Goal: Transaction & Acquisition: Register for event/course

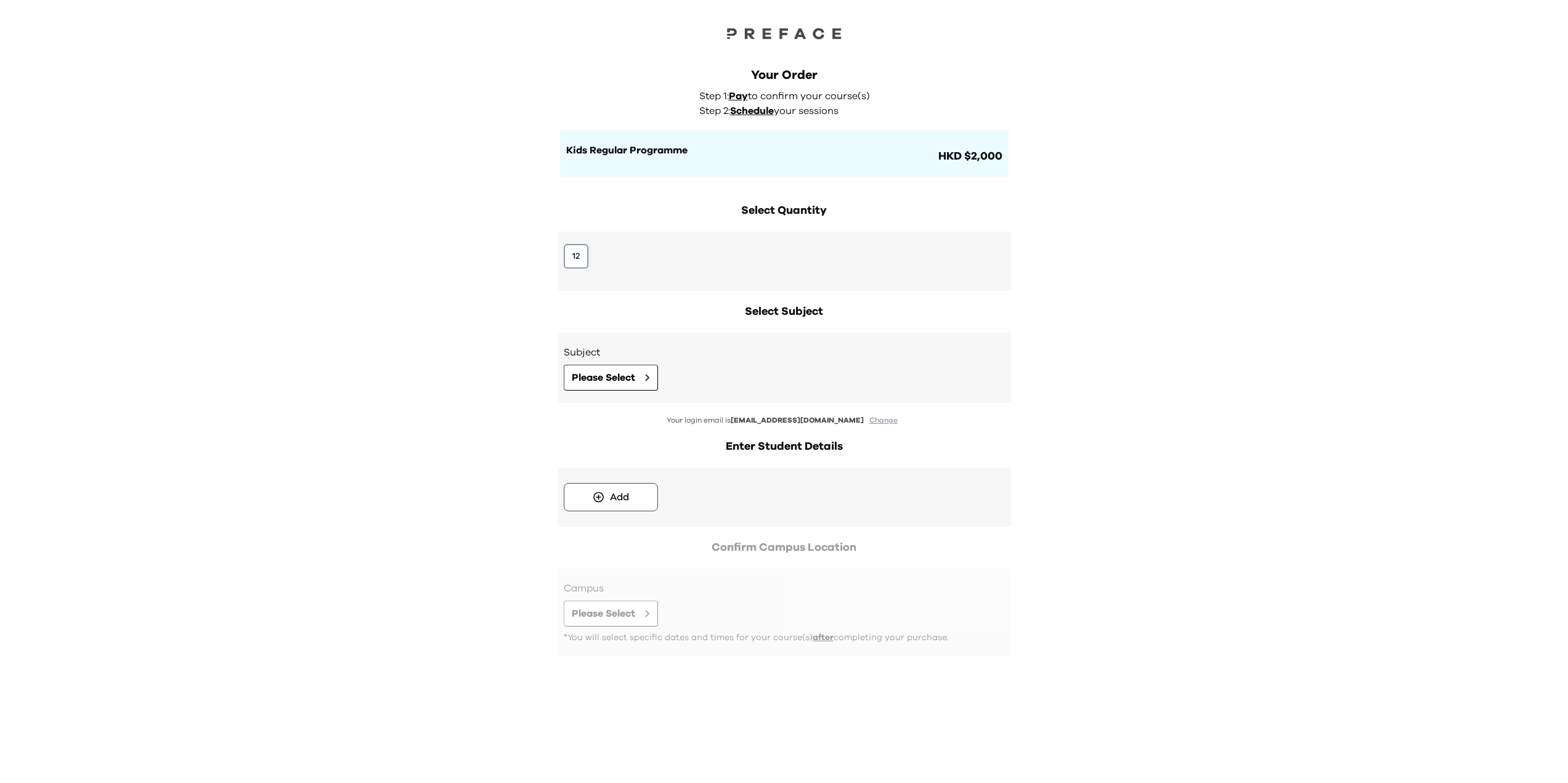
click at [573, 252] on button "12" at bounding box center [576, 256] width 24 height 24
click at [603, 379] on span "Please Select" at bounding box center [603, 377] width 63 height 15
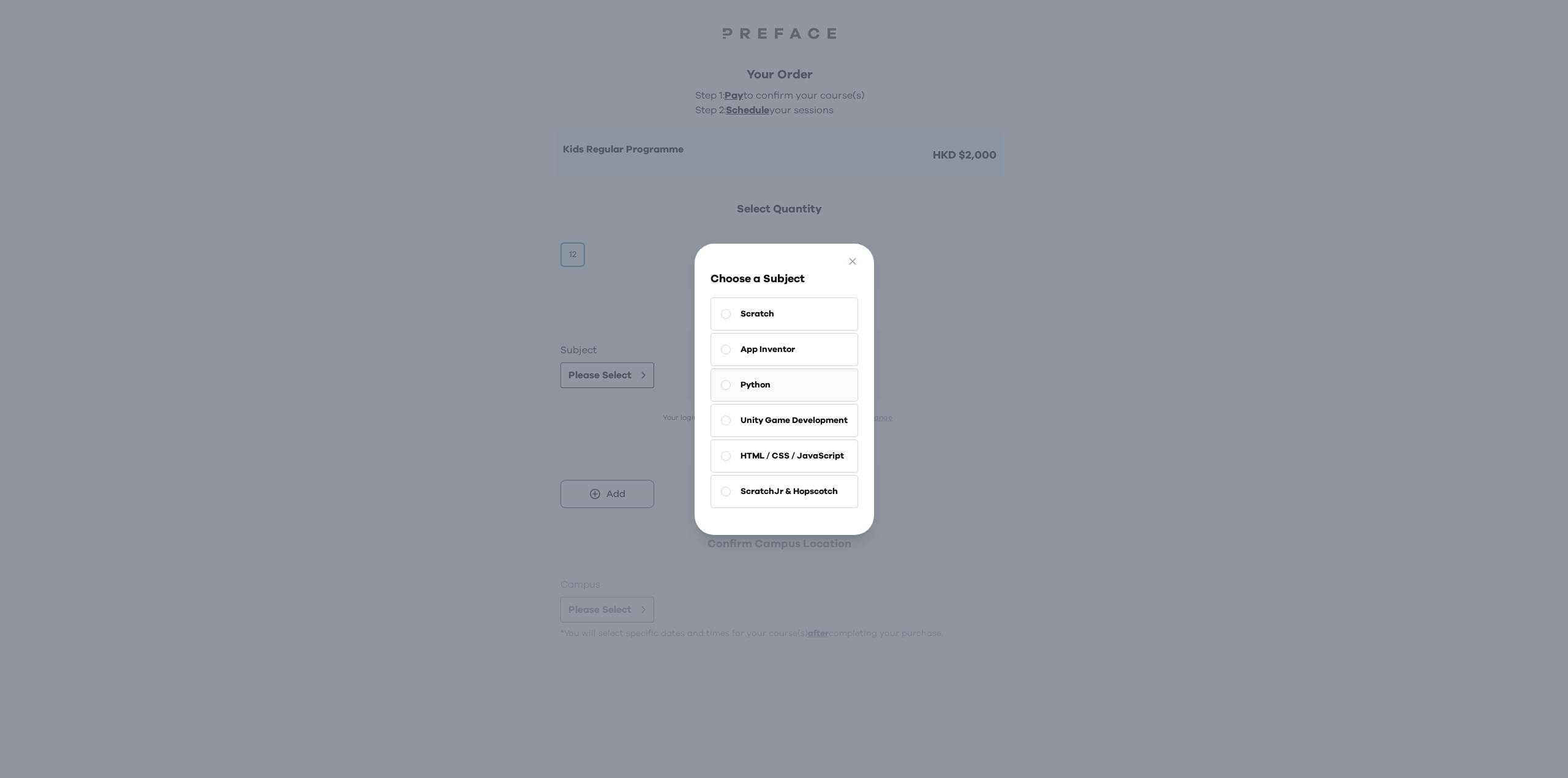
click at [753, 381] on span "Python" at bounding box center [755, 385] width 30 height 12
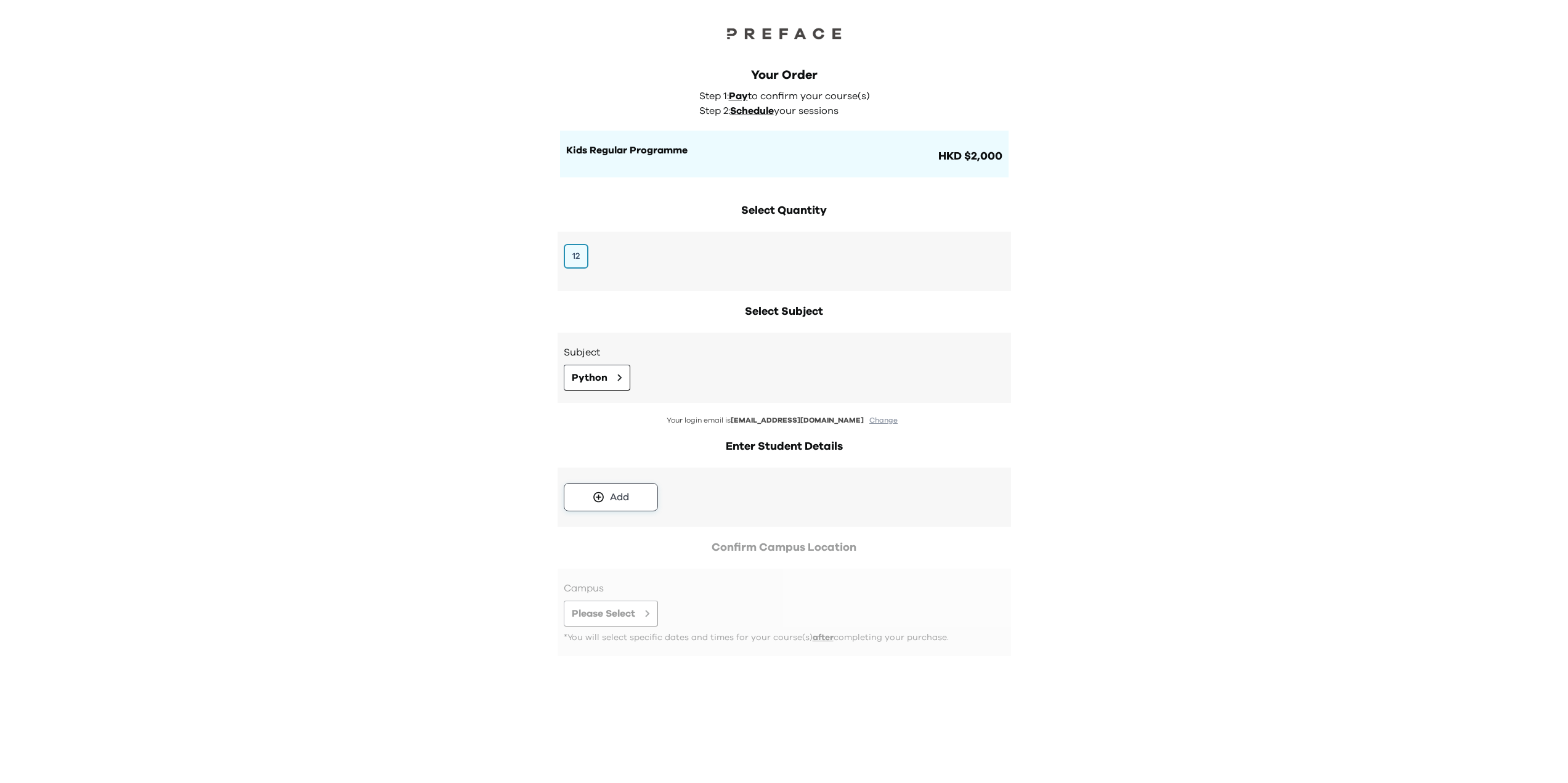
click at [630, 497] on button "Add" at bounding box center [611, 497] width 94 height 28
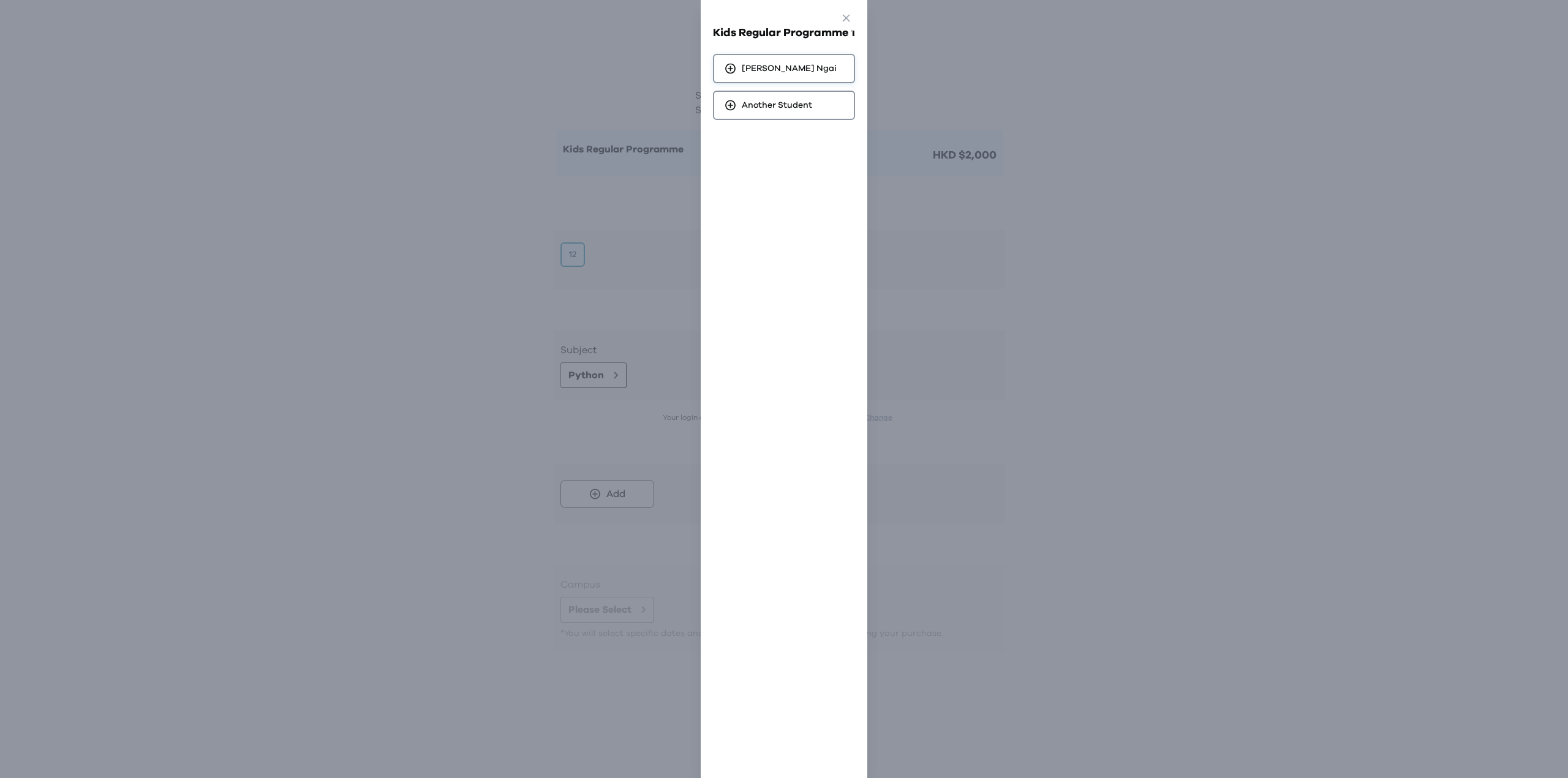
click at [780, 71] on span "Cheney Ngai" at bounding box center [789, 68] width 95 height 12
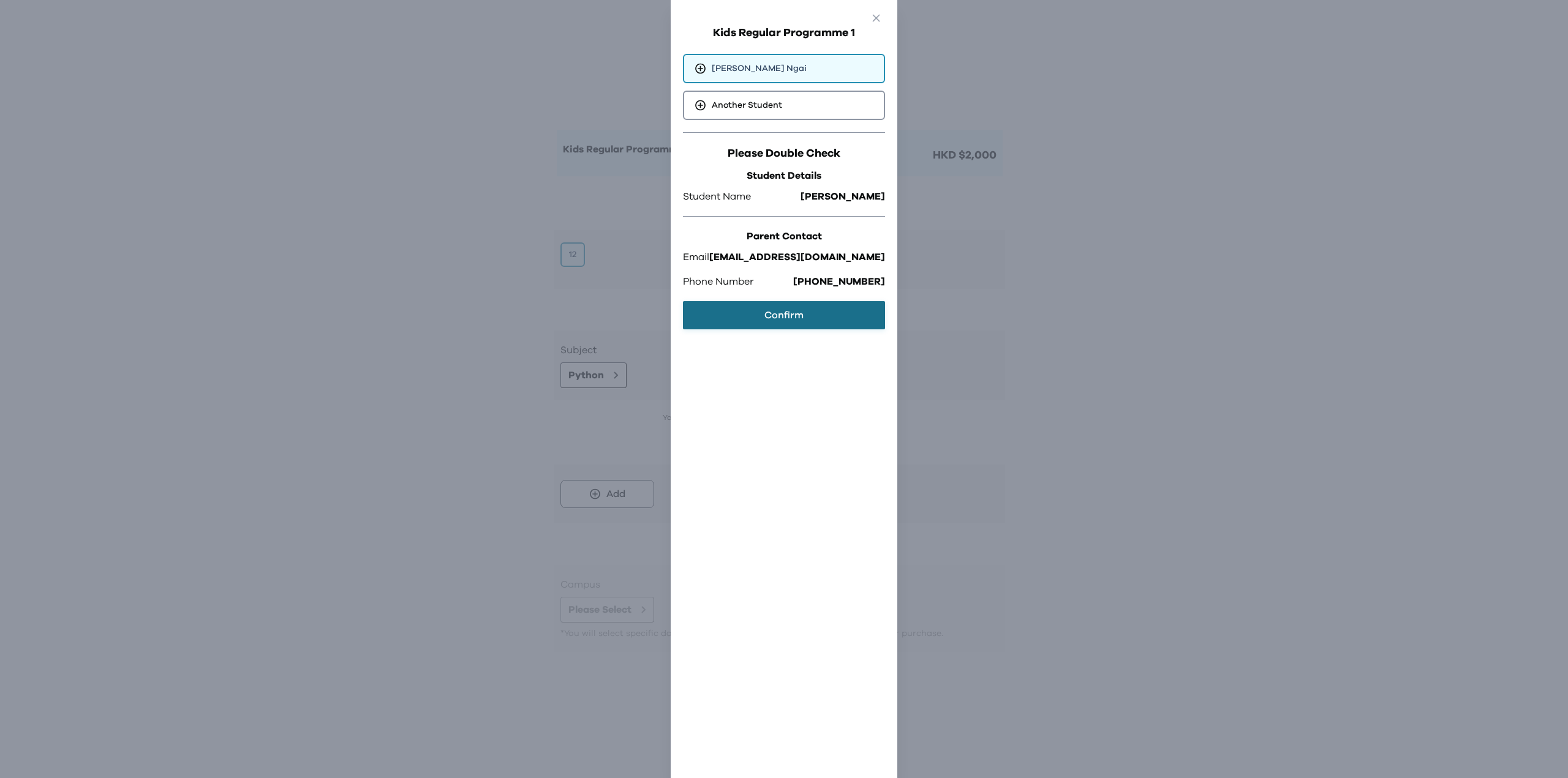
click at [772, 313] on button "Confirm" at bounding box center [784, 315] width 202 height 28
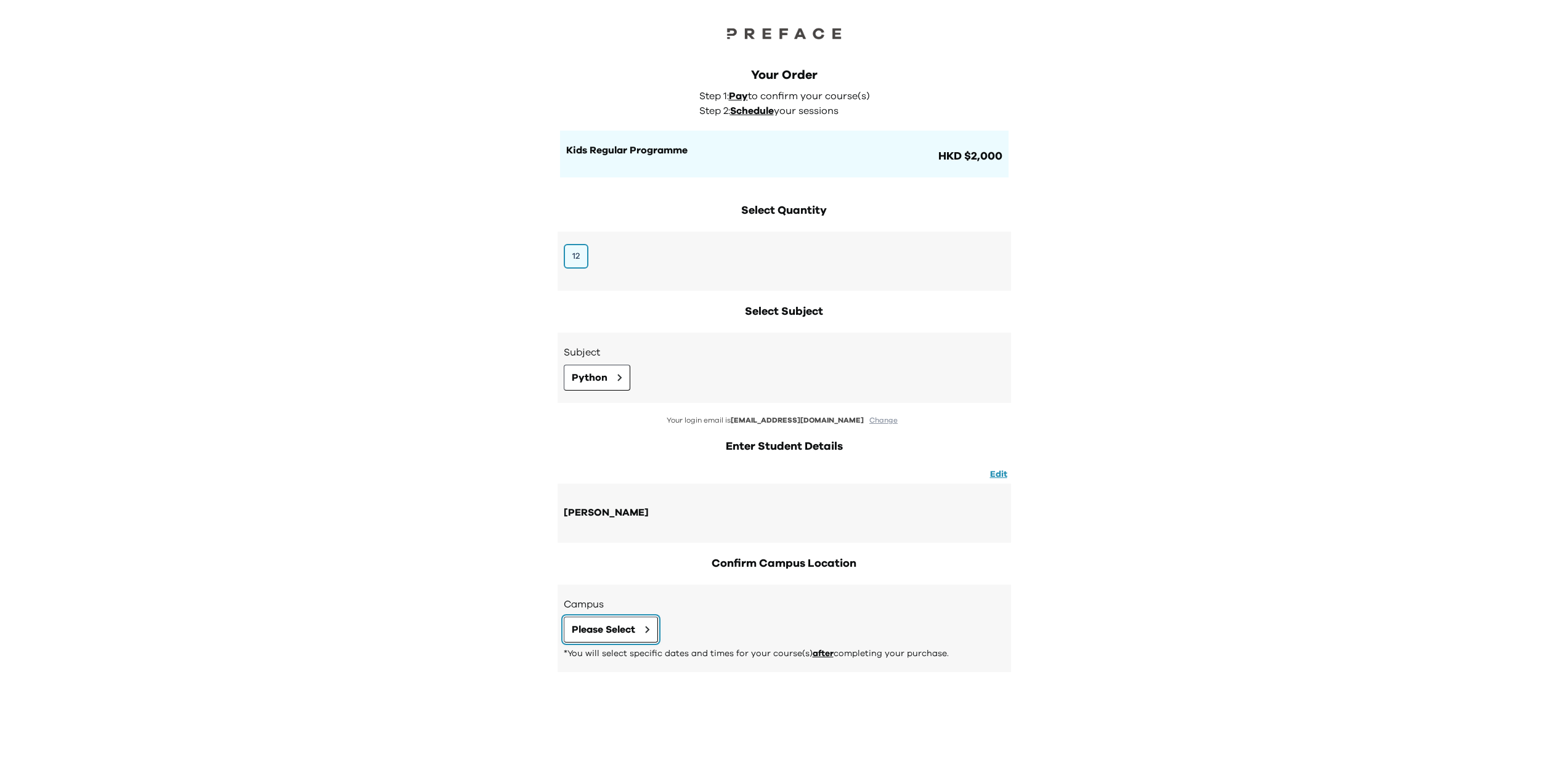
click at [633, 622] on span "Please Select" at bounding box center [603, 630] width 63 height 15
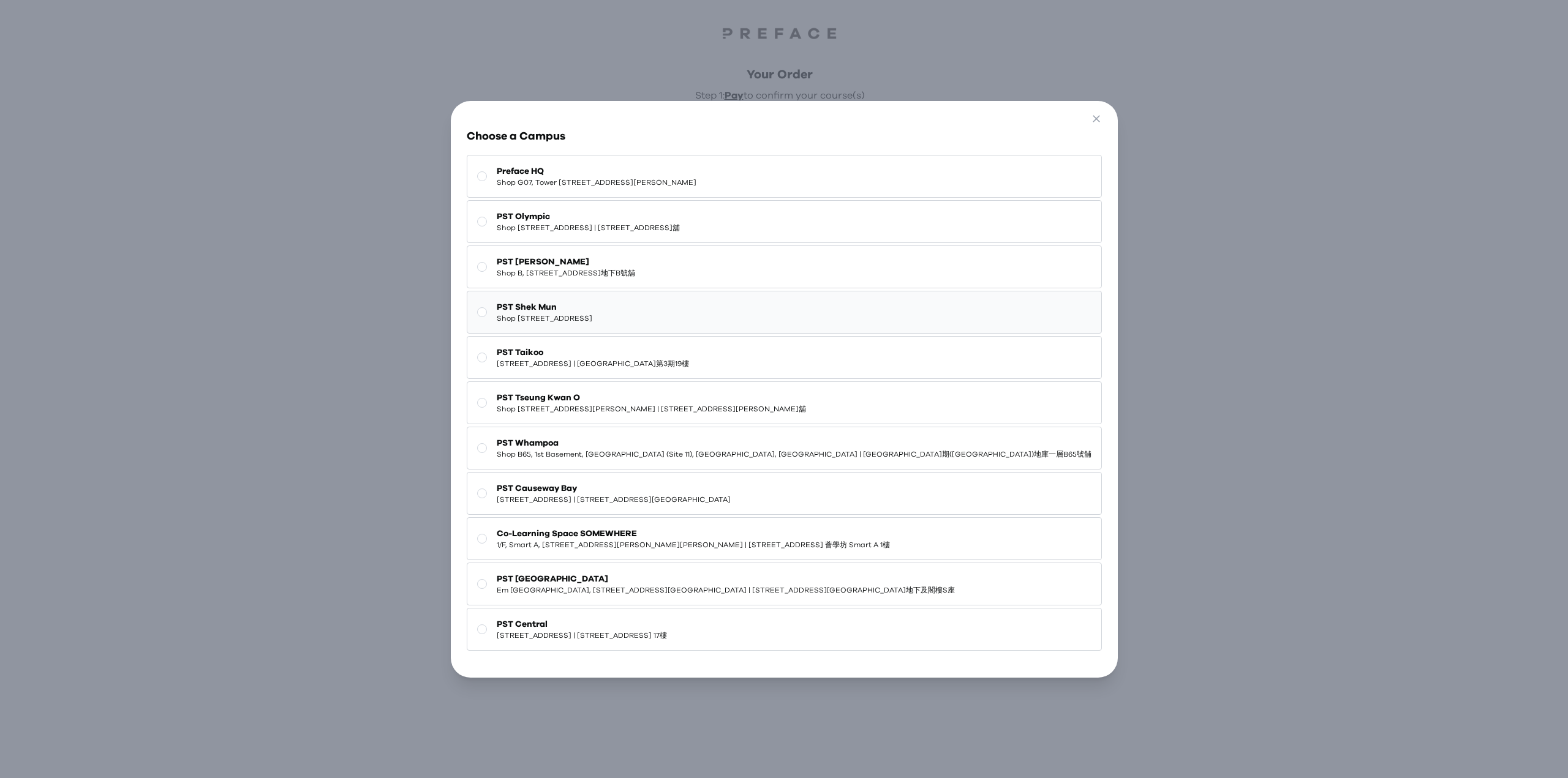
click at [593, 313] on span "Shop [STREET_ADDRESS]" at bounding box center [544, 318] width 95 height 10
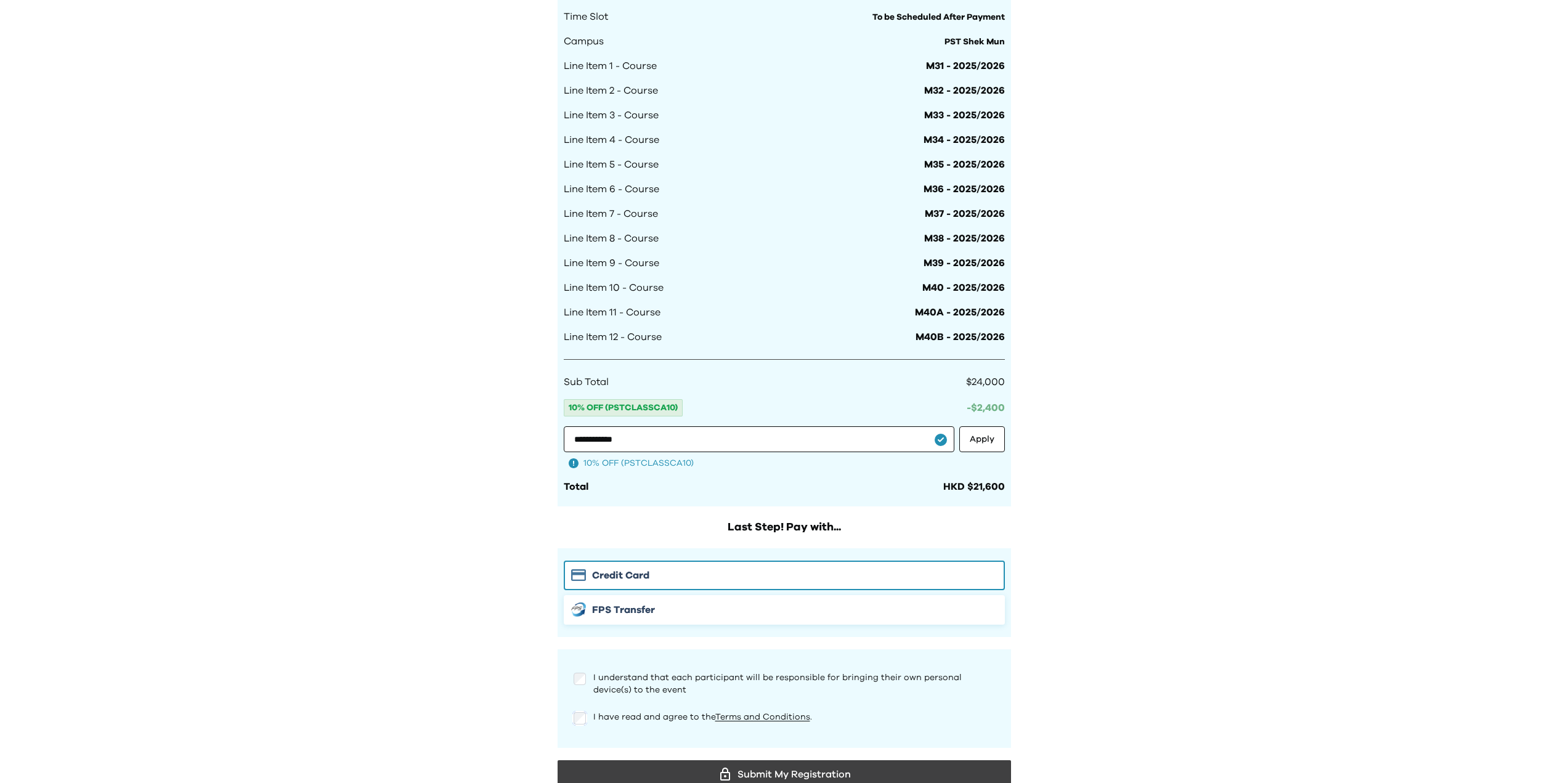
scroll to position [874, 0]
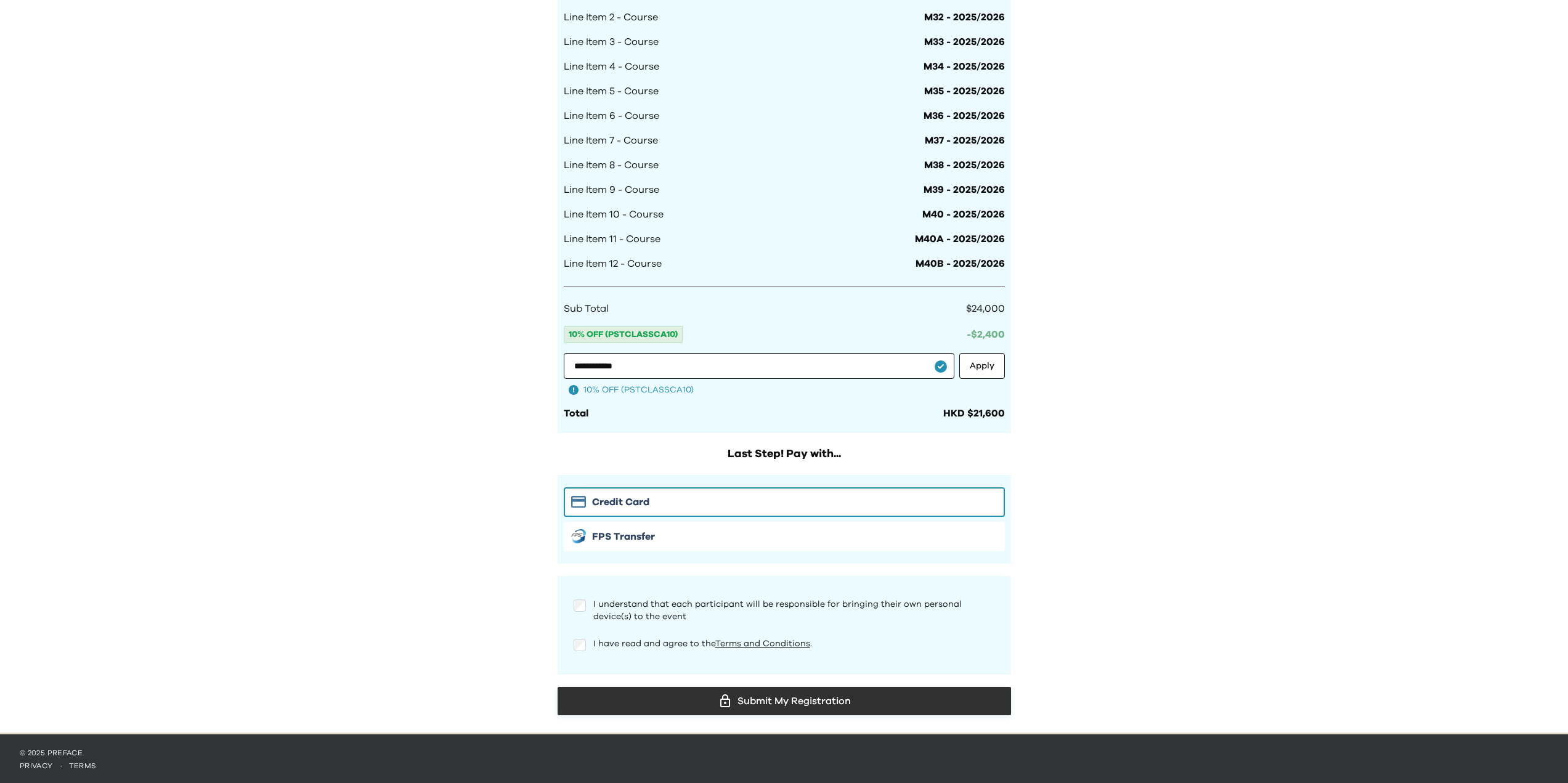
click at [737, 696] on div "Submit My Registration" at bounding box center [784, 701] width 433 height 19
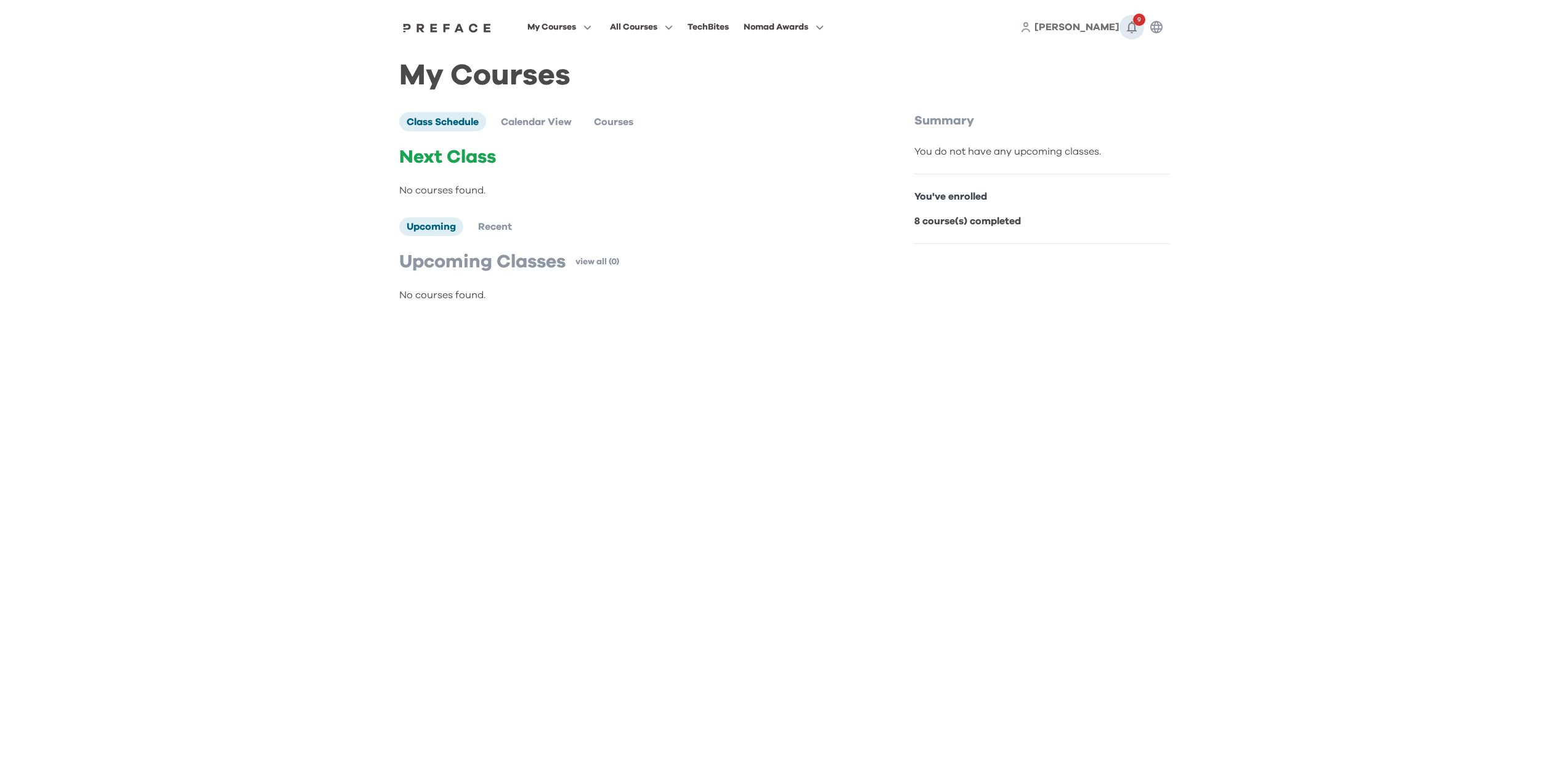
click at [1135, 32] on icon "button" at bounding box center [1131, 28] width 10 height 13
click at [1107, 93] on link "View More ( 9 )" at bounding box center [1120, 93] width 50 height 20
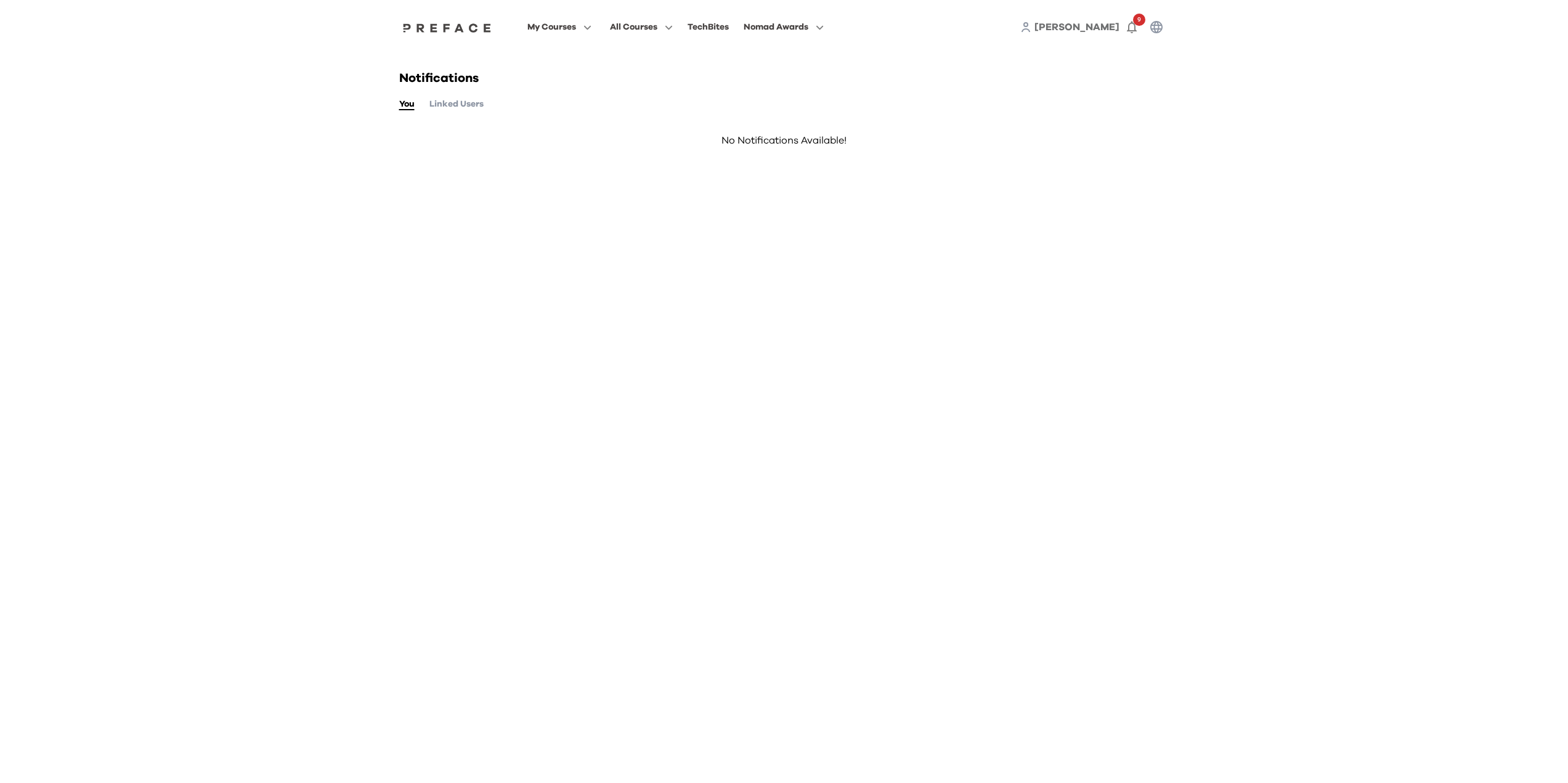
click at [474, 105] on button "Linked Users" at bounding box center [457, 104] width 54 height 14
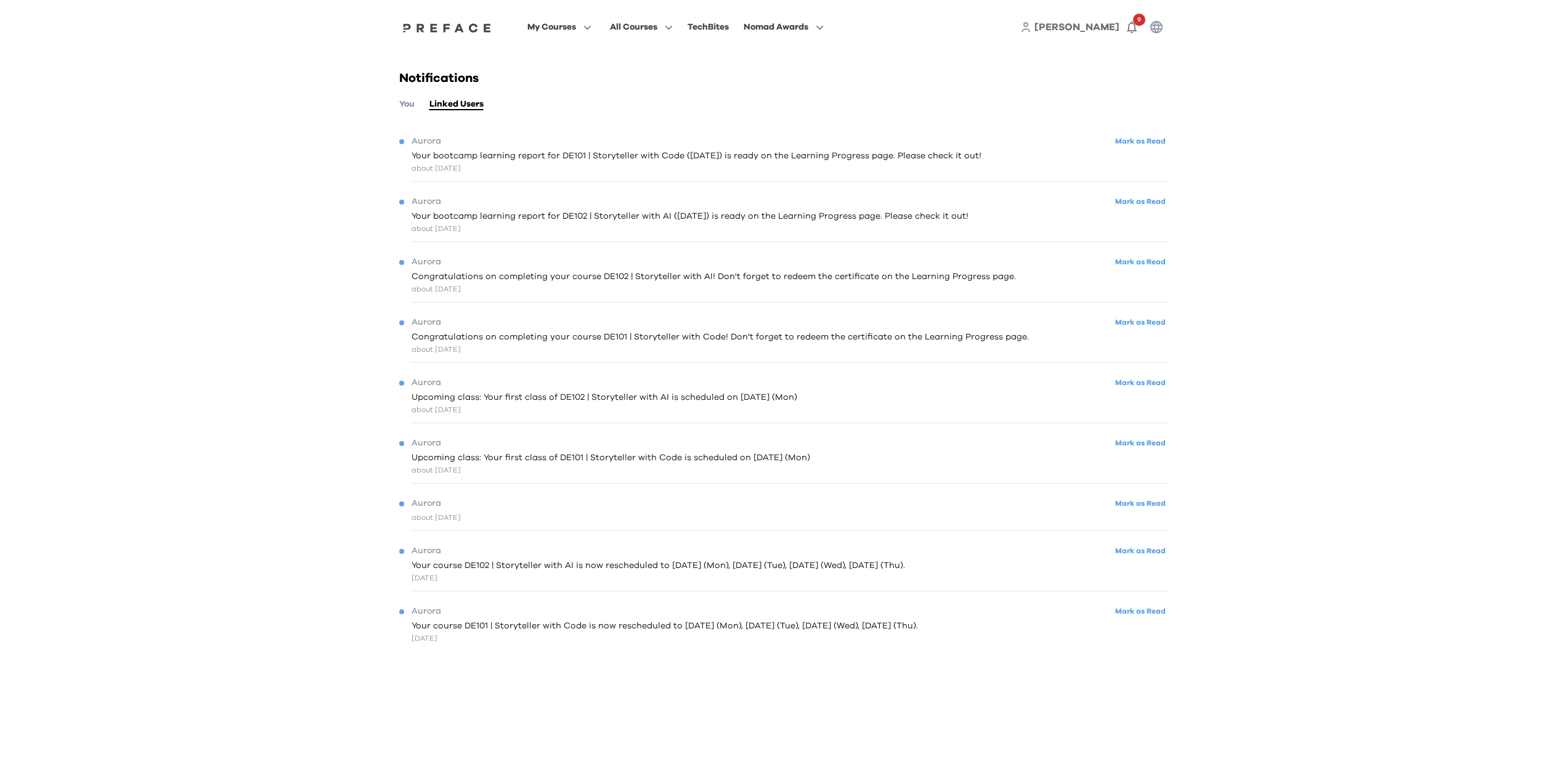
click at [395, 105] on div "Notifications You Linked Users Aurora Mark as Read Your bootcamp learning repor…" at bounding box center [784, 370] width 789 height 632
click at [567, 34] on button "My Courses" at bounding box center [560, 27] width 71 height 16
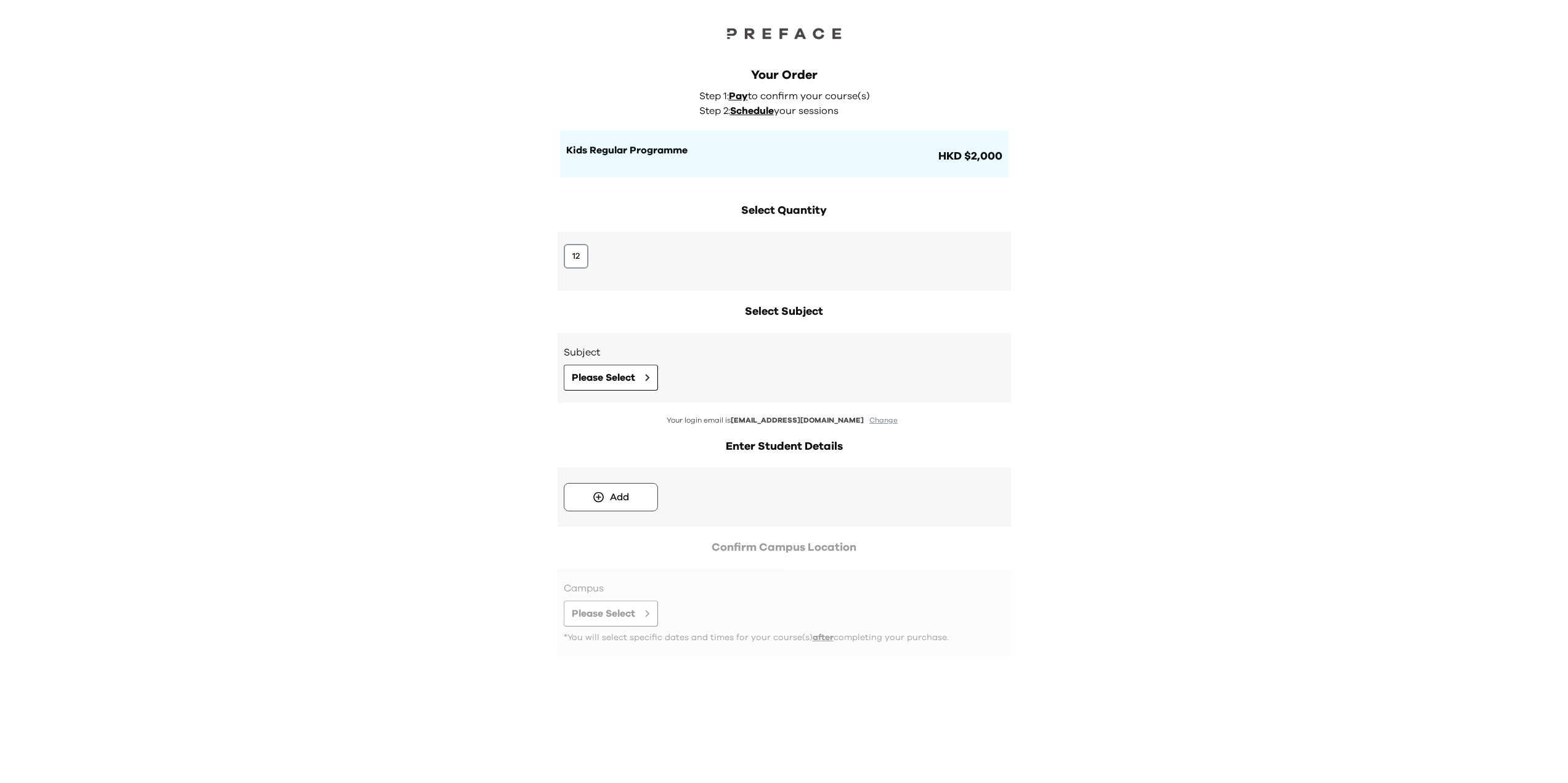
click at [1192, 342] on div "Your Order Step 1: Pay to confirm your course(s) Step 2: Schedule your sessions…" at bounding box center [784, 391] width 1568 height 783
click at [590, 251] on div "12" at bounding box center [784, 256] width 441 height 24
click at [579, 254] on button "12" at bounding box center [576, 256] width 24 height 24
click at [618, 375] on span "Please Select" at bounding box center [603, 377] width 63 height 15
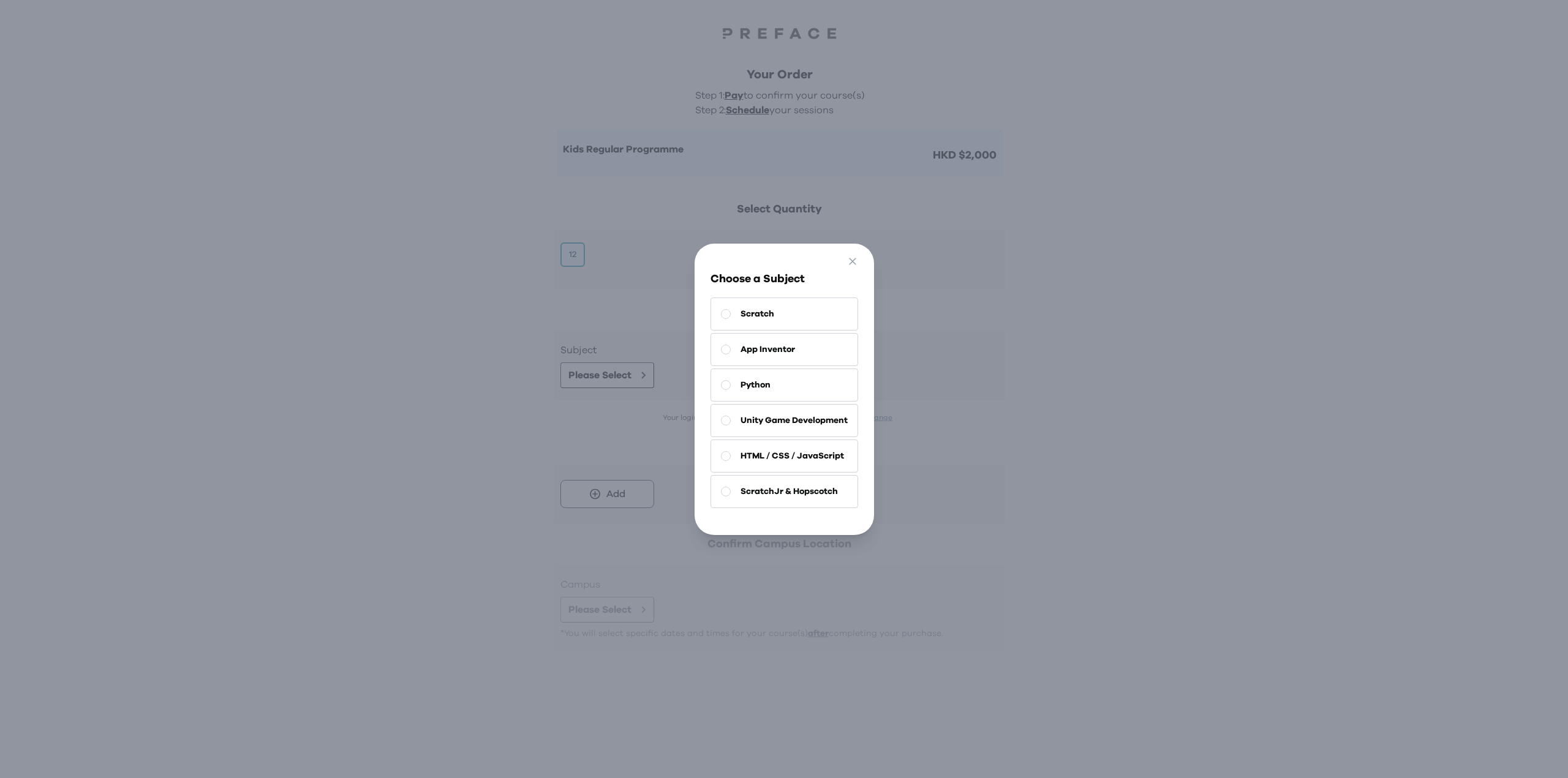
click at [771, 313] on button "Scratch" at bounding box center [784, 314] width 148 height 33
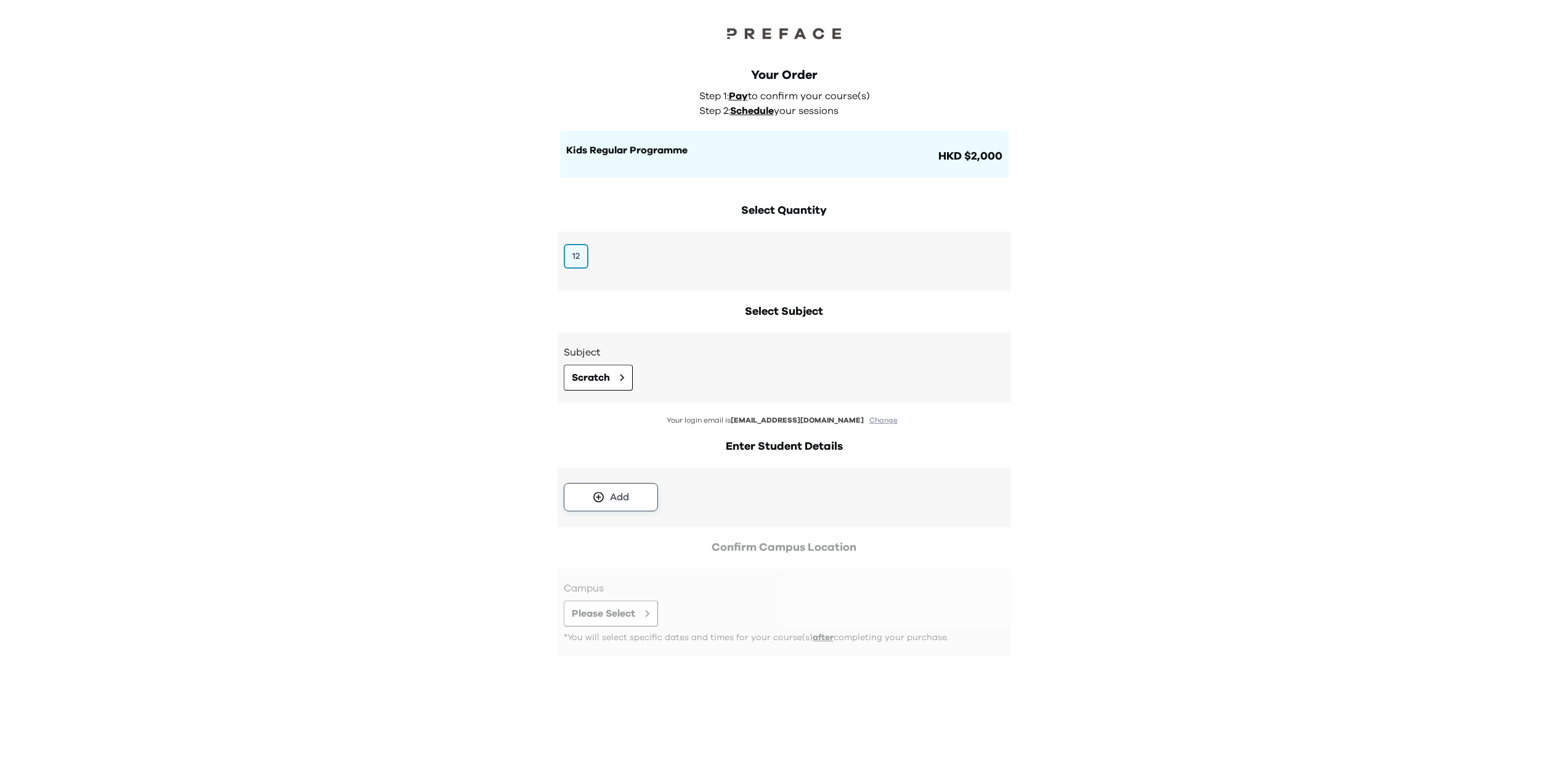
click at [641, 501] on button "Add" at bounding box center [611, 497] width 94 height 28
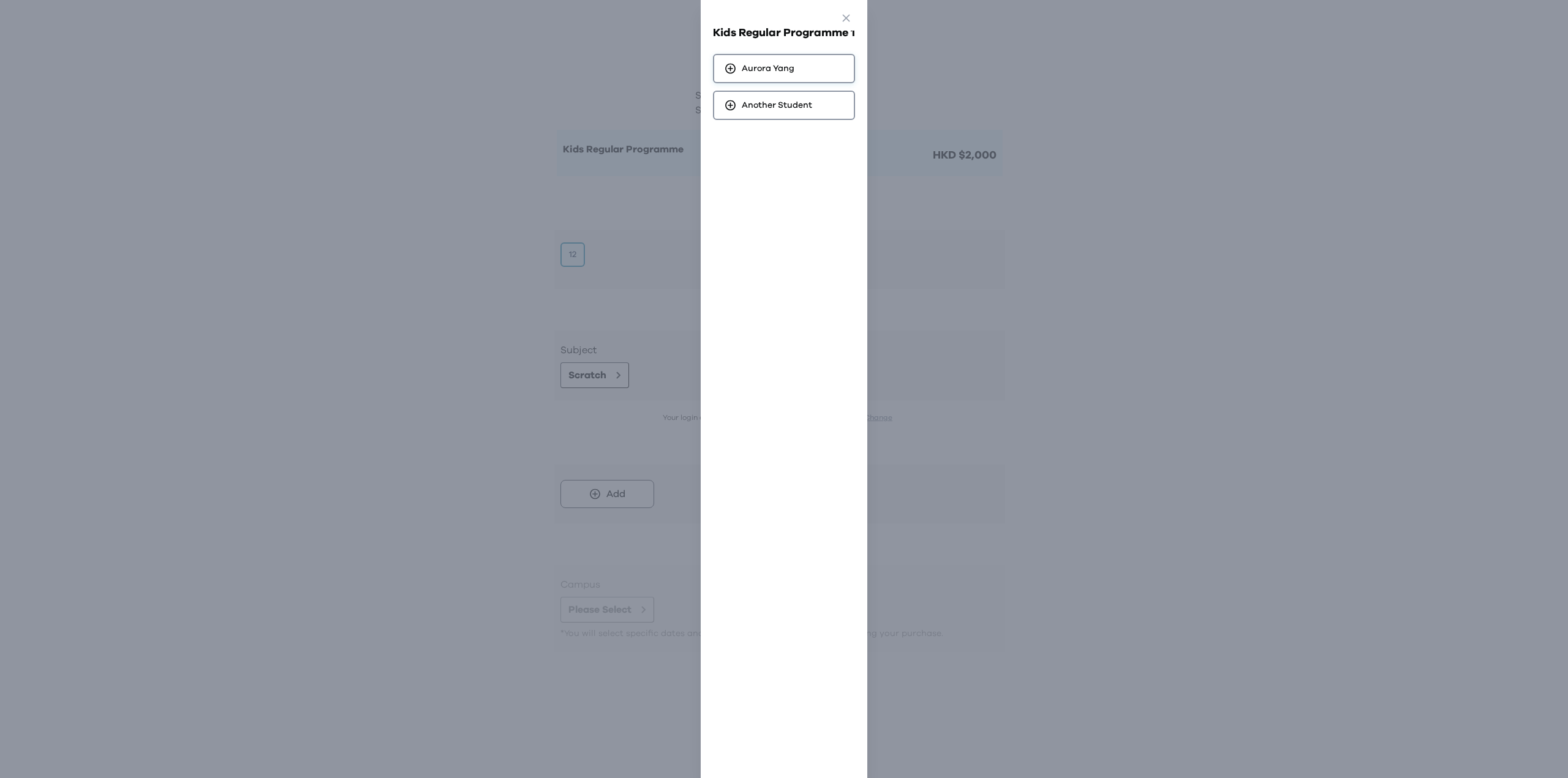
click at [788, 66] on span "[PERSON_NAME]" at bounding box center [768, 68] width 53 height 12
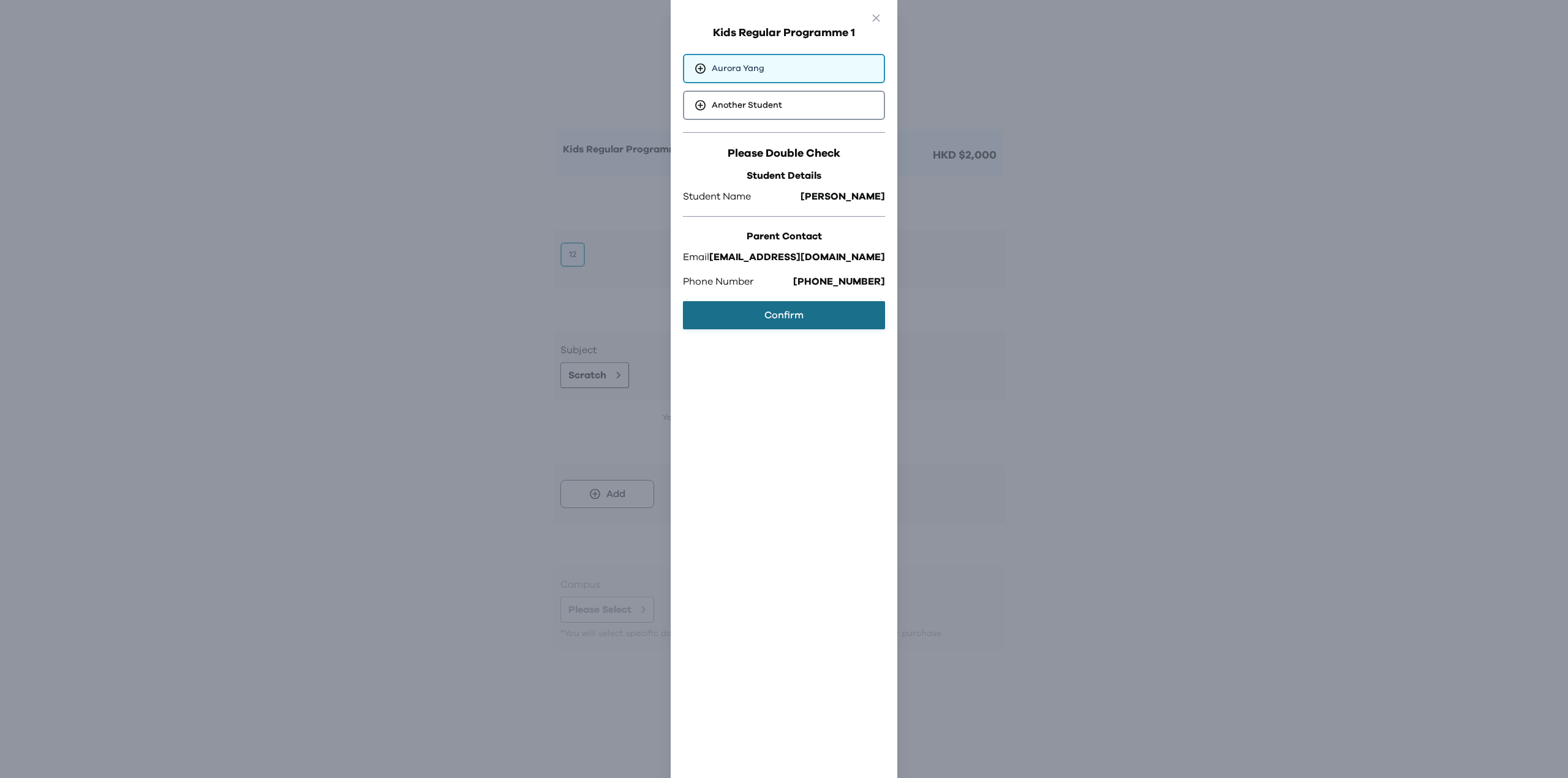
click at [805, 324] on button "Confirm" at bounding box center [784, 315] width 202 height 28
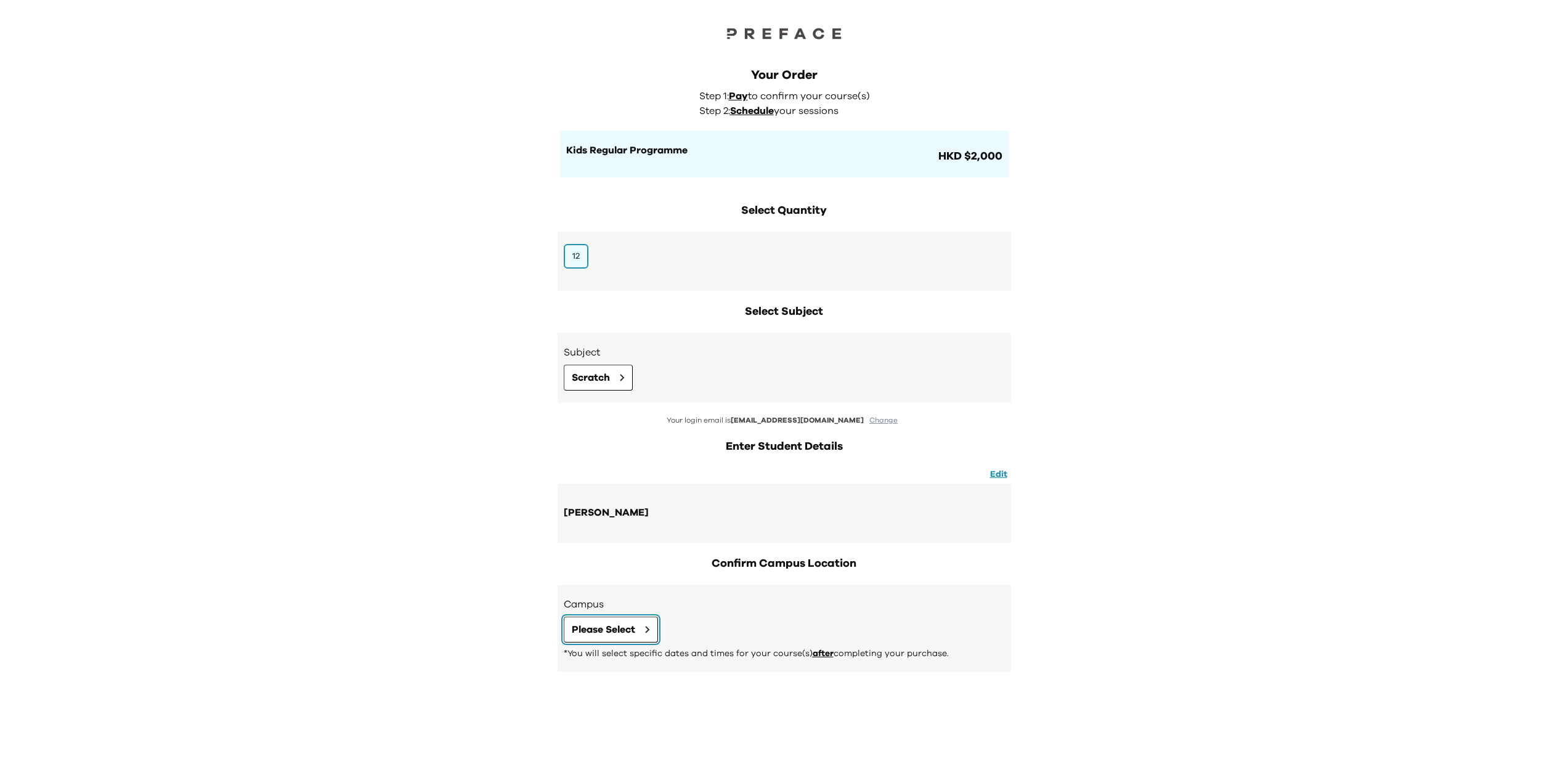
click at [615, 628] on span "Please Select" at bounding box center [603, 630] width 63 height 15
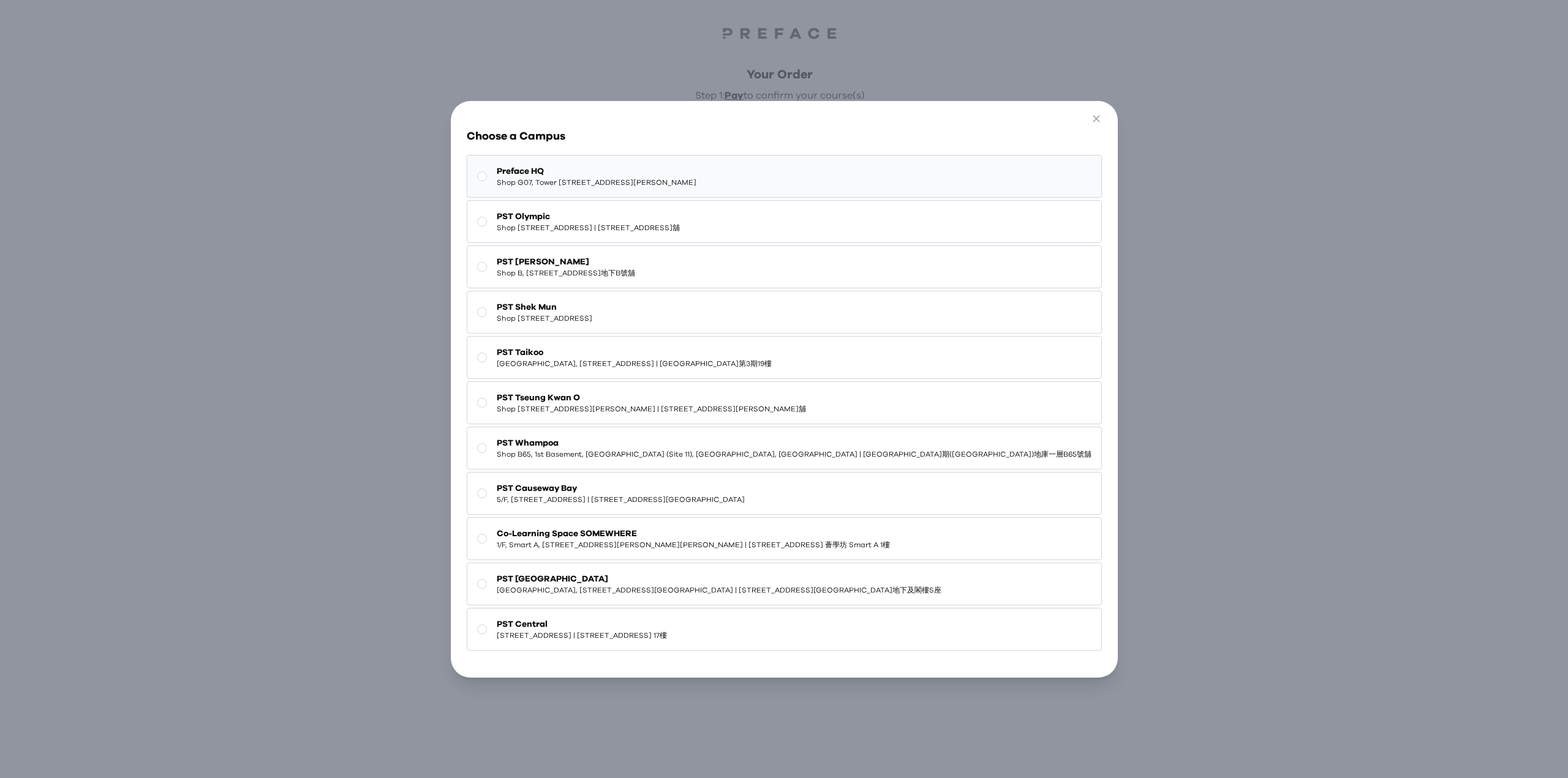
click at [637, 177] on span "Shop G07, Tower [STREET_ADDRESS][PERSON_NAME]" at bounding box center [596, 182] width 200 height 10
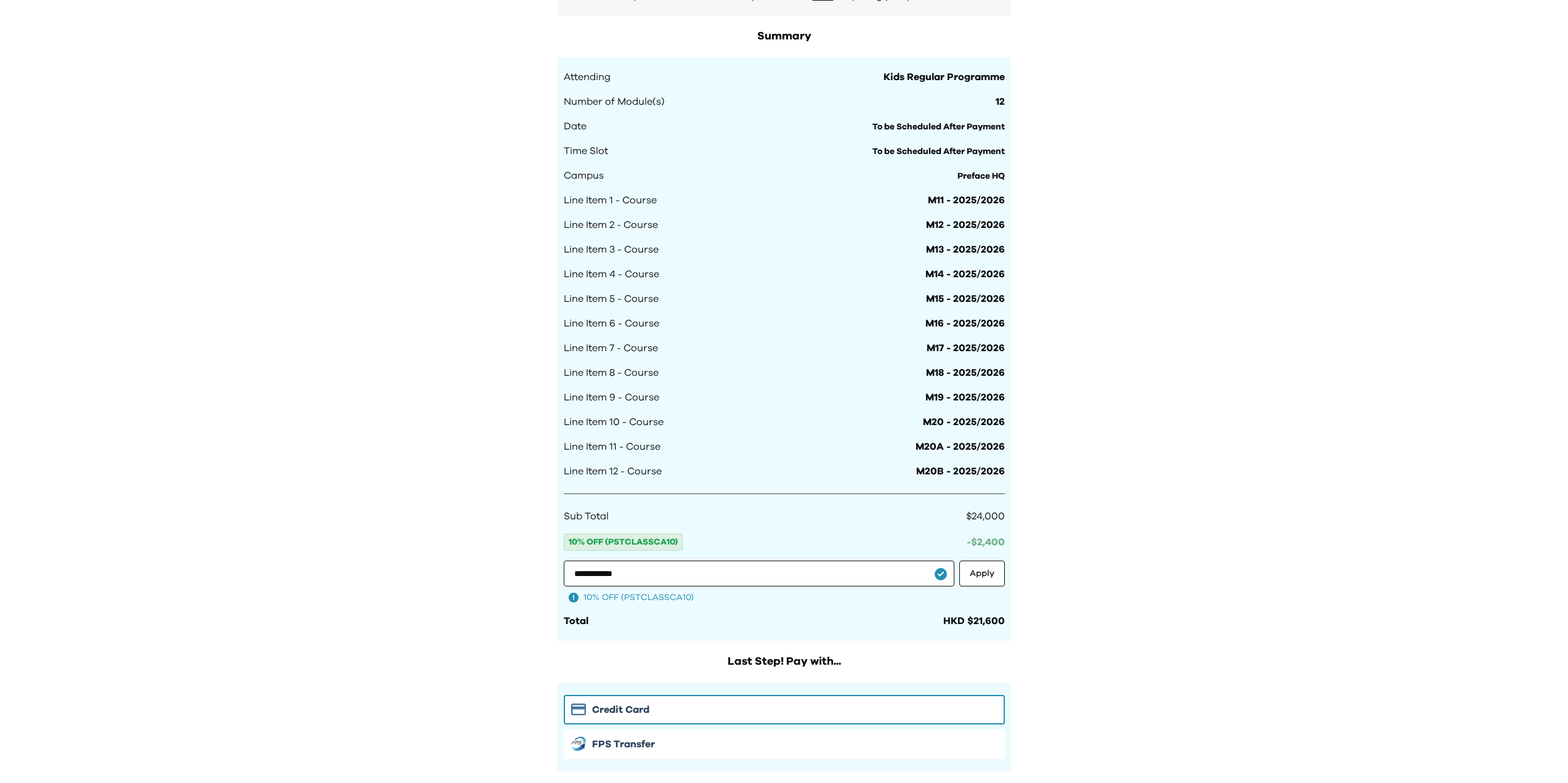
scroll to position [678, 0]
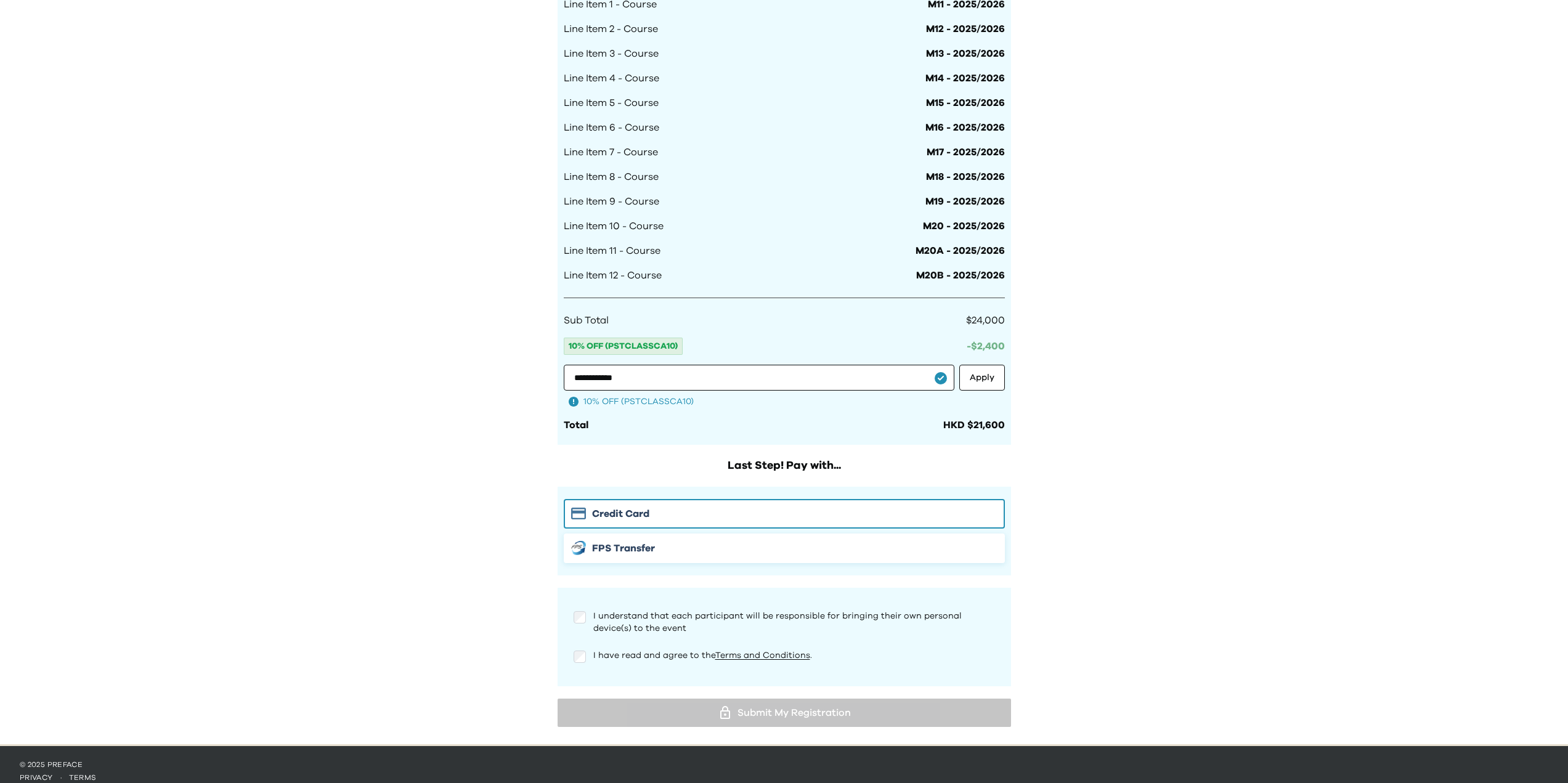
click at [665, 542] on div "FPS Transfer" at bounding box center [784, 548] width 426 height 15
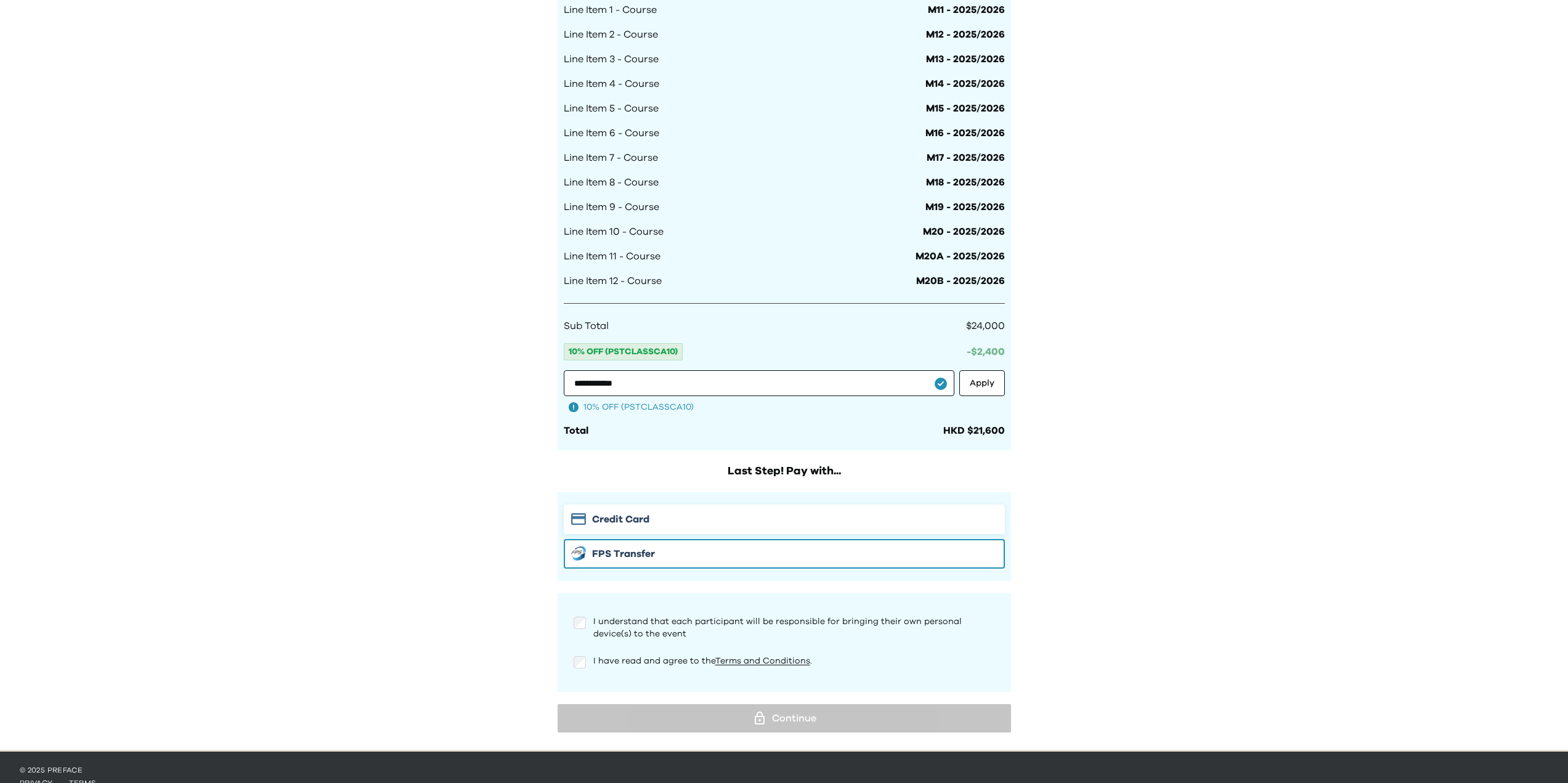
scroll to position [862, 0]
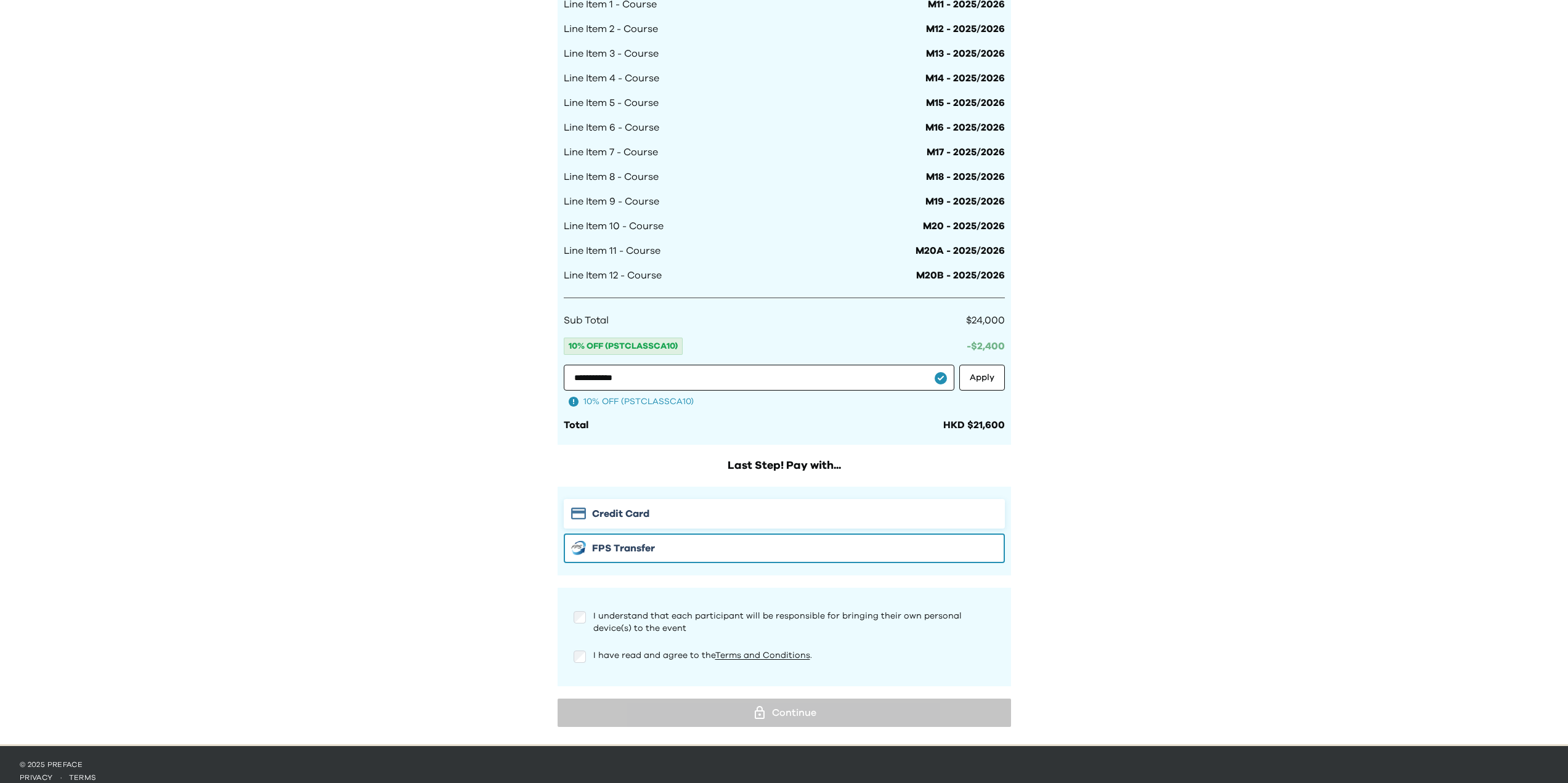
click at [673, 513] on div "Credit Card" at bounding box center [784, 513] width 426 height 15
click at [640, 544] on span "FPS Transfer" at bounding box center [623, 548] width 63 height 15
click at [666, 506] on div "Credit Card" at bounding box center [784, 513] width 426 height 15
click at [655, 537] on button "FPS Transfer" at bounding box center [784, 548] width 441 height 30
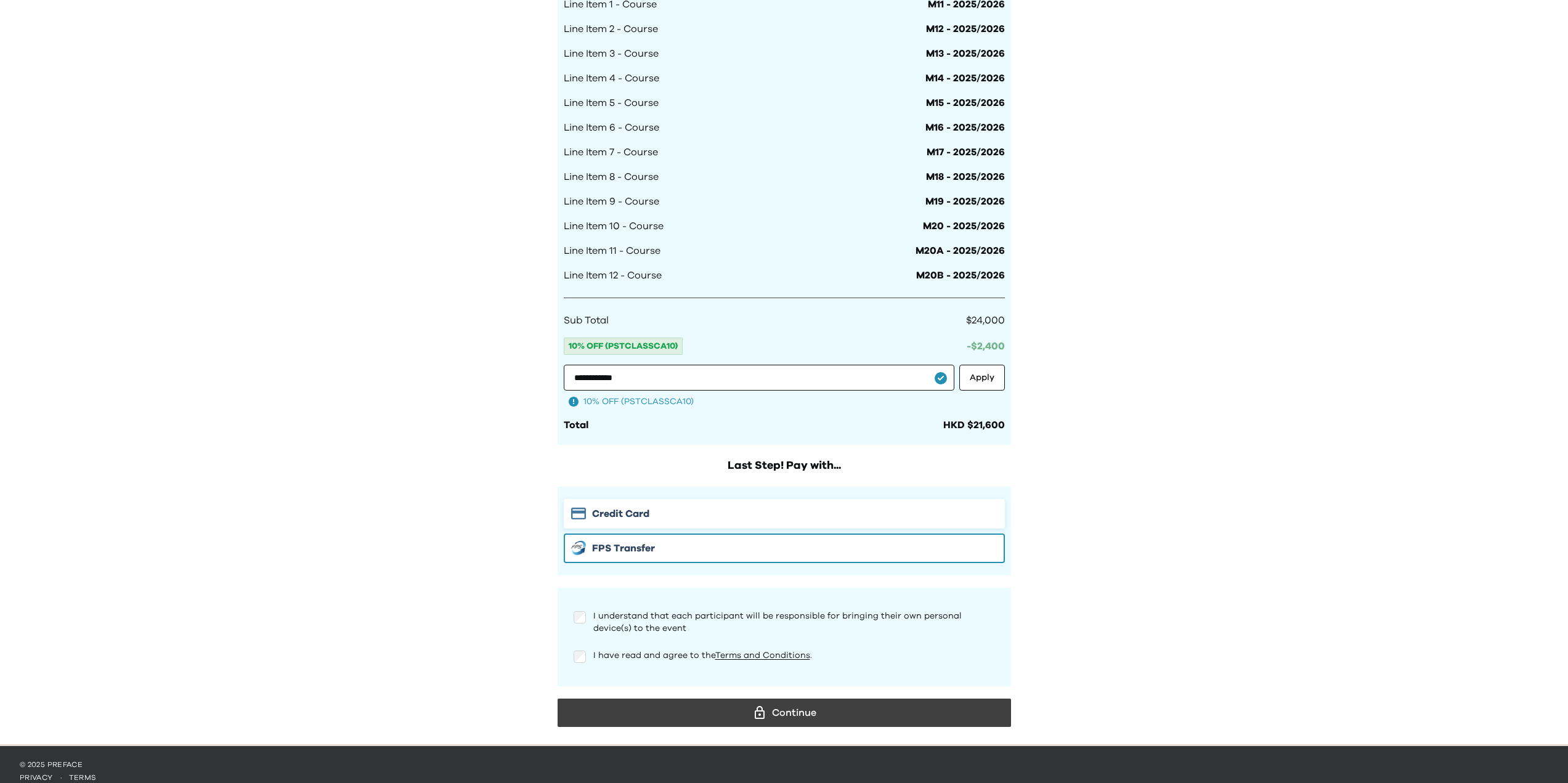
click at [669, 515] on div "Credit Card" at bounding box center [784, 513] width 426 height 15
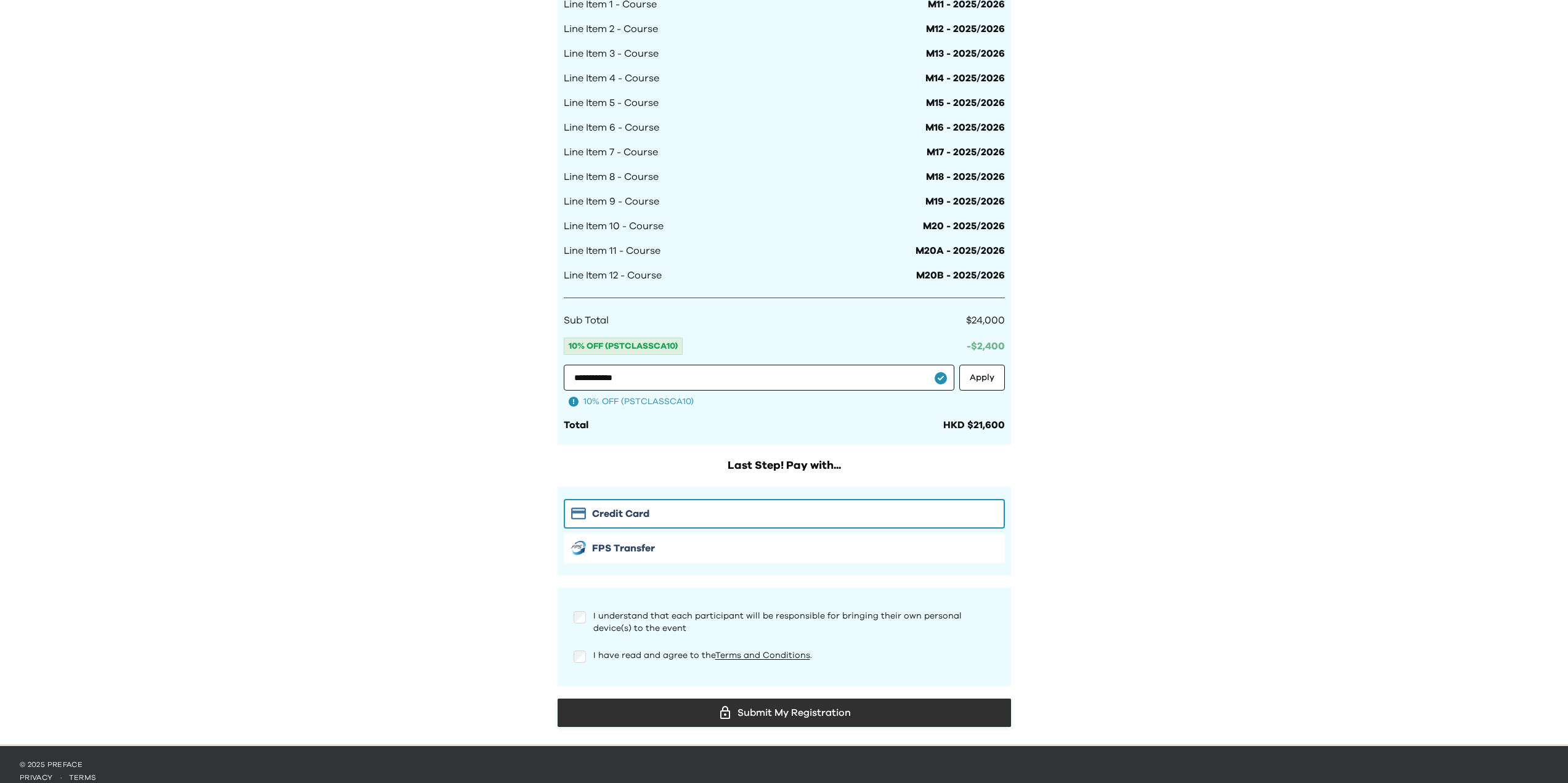
click at [662, 716] on div "Submit My Registration" at bounding box center [784, 713] width 433 height 19
